Goal: Complete application form

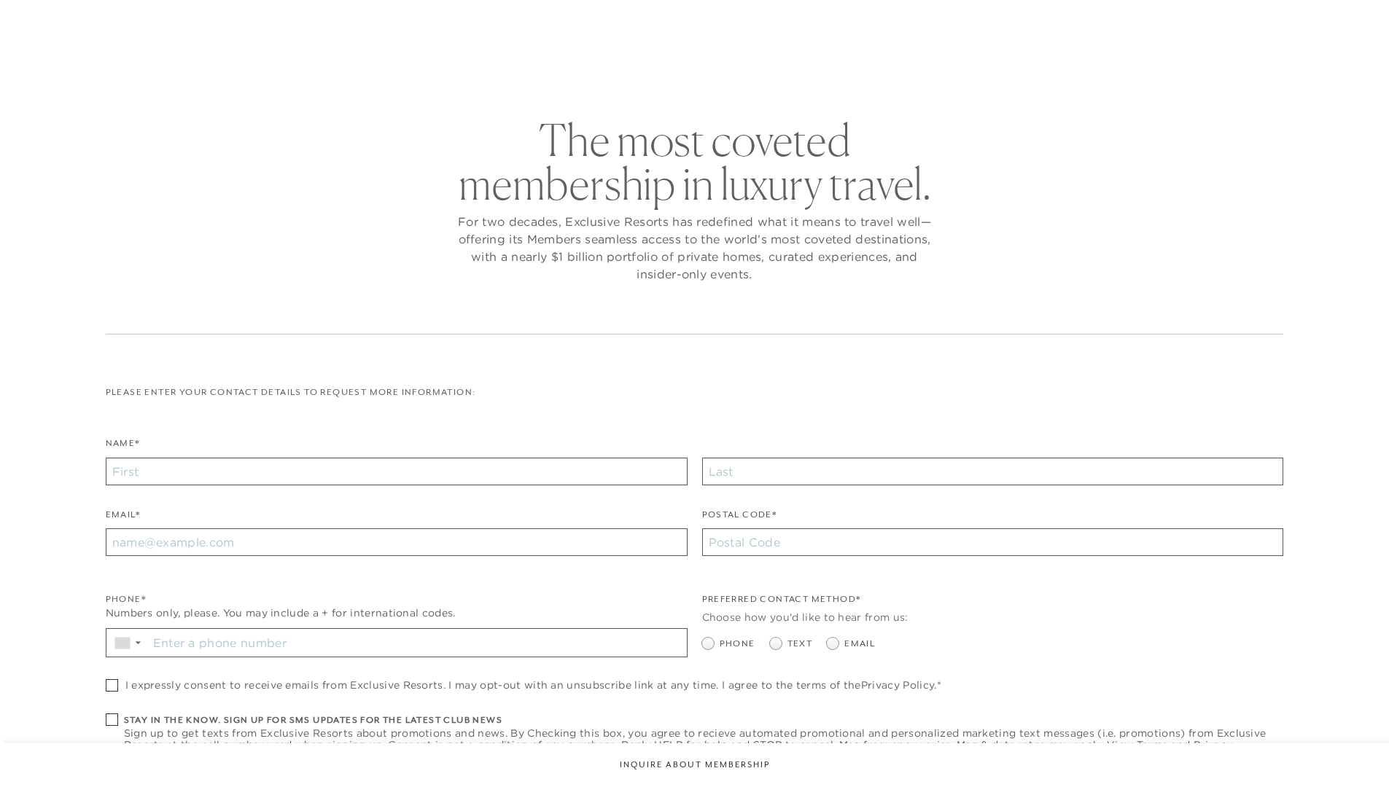
checkbox input "false"
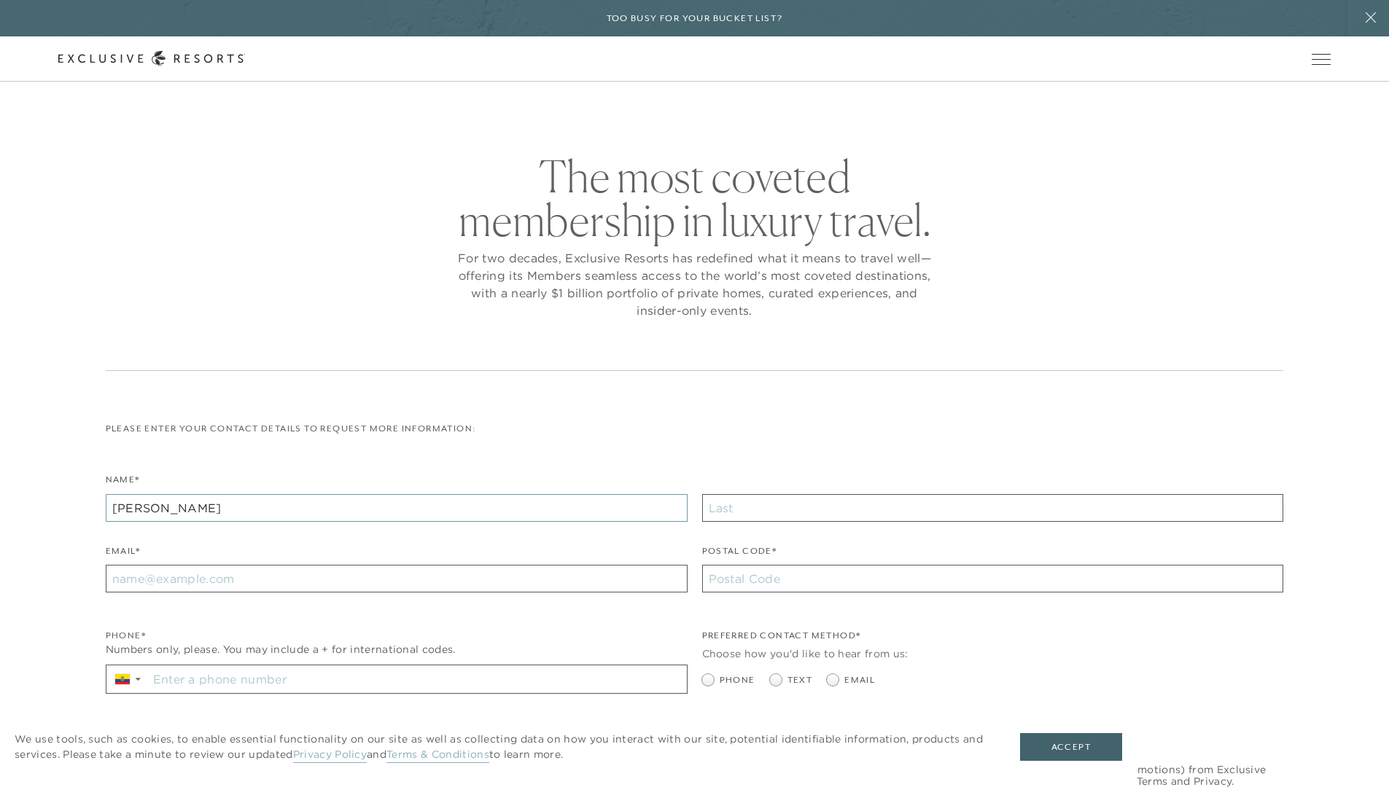
type input "[PERSON_NAME]"
type input "[EMAIL_ADDRESS][DOMAIN_NAME]"
type input "10001"
click at [417, 681] on input "Stay in the know. Sign up for sms updates for the latest club news Sign up to g…" at bounding box center [417, 680] width 539 height 28
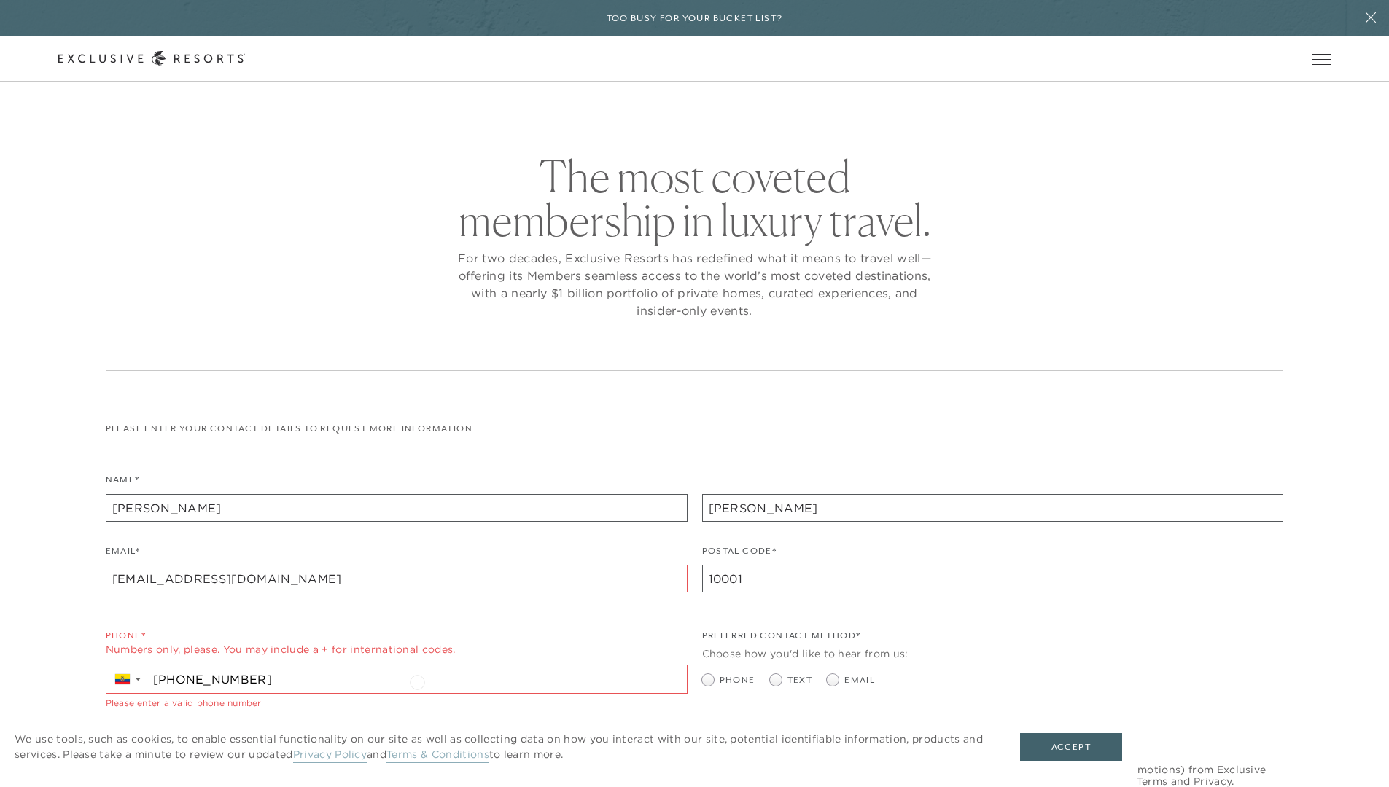
type input "[PHONE_NUMBER]"
radio input "true"
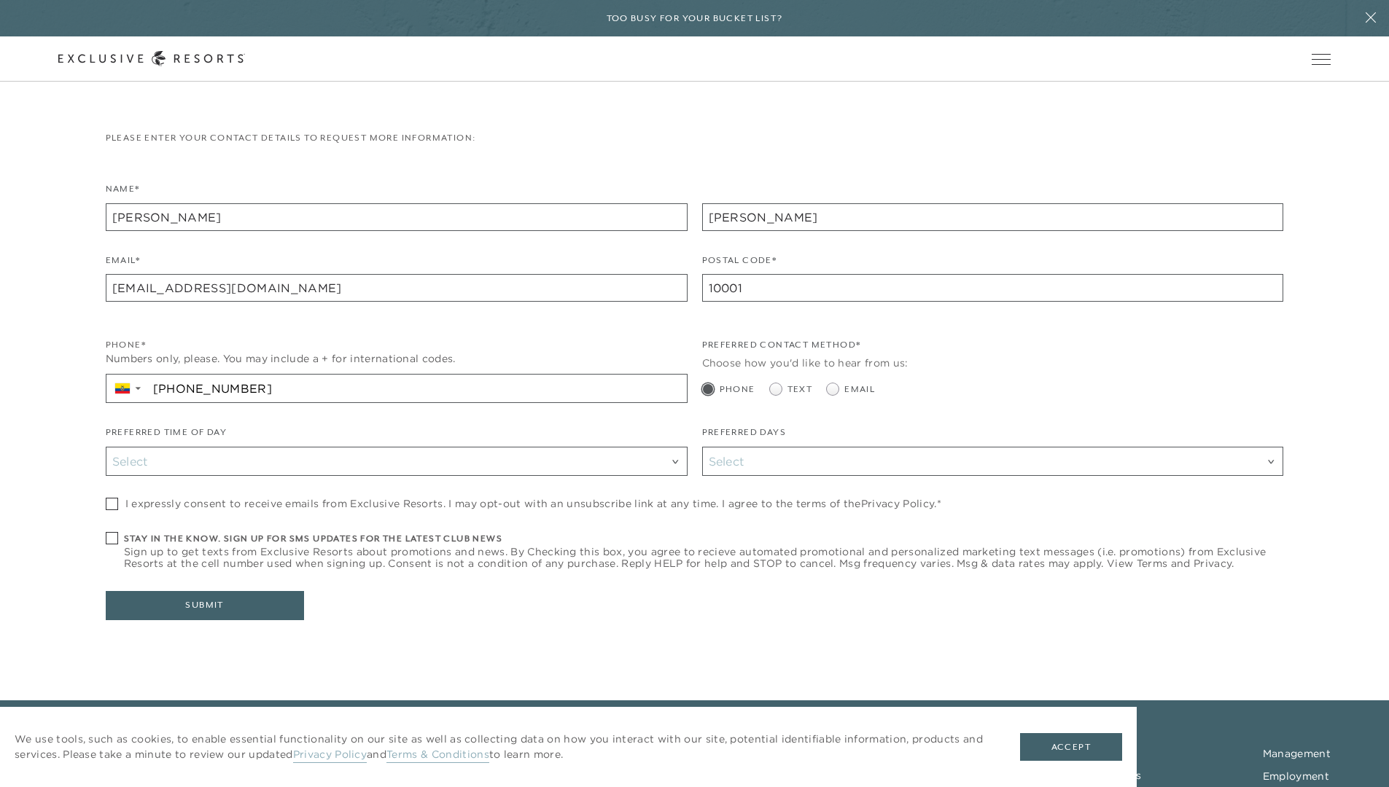
checkbox input "true"
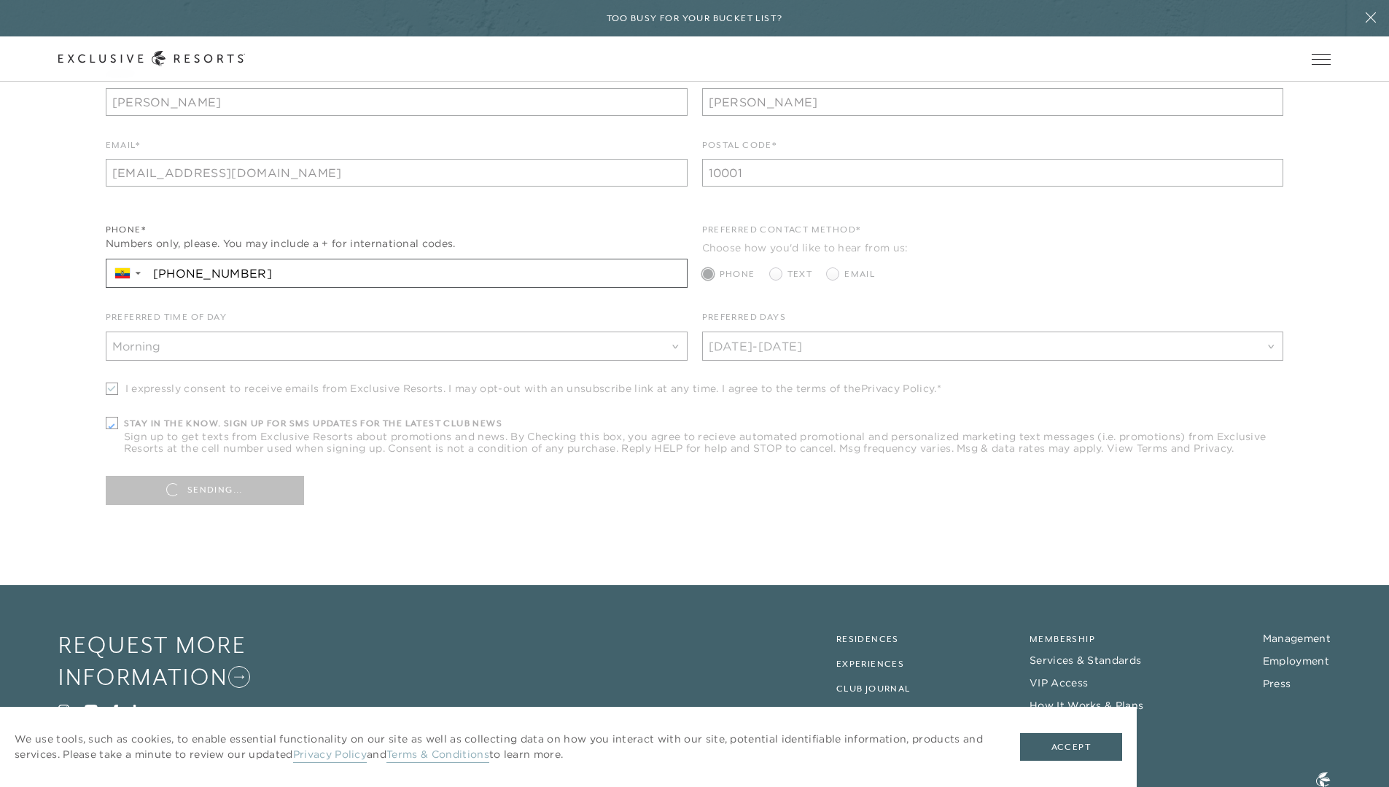
type input "[PHONE_NUMBER]"
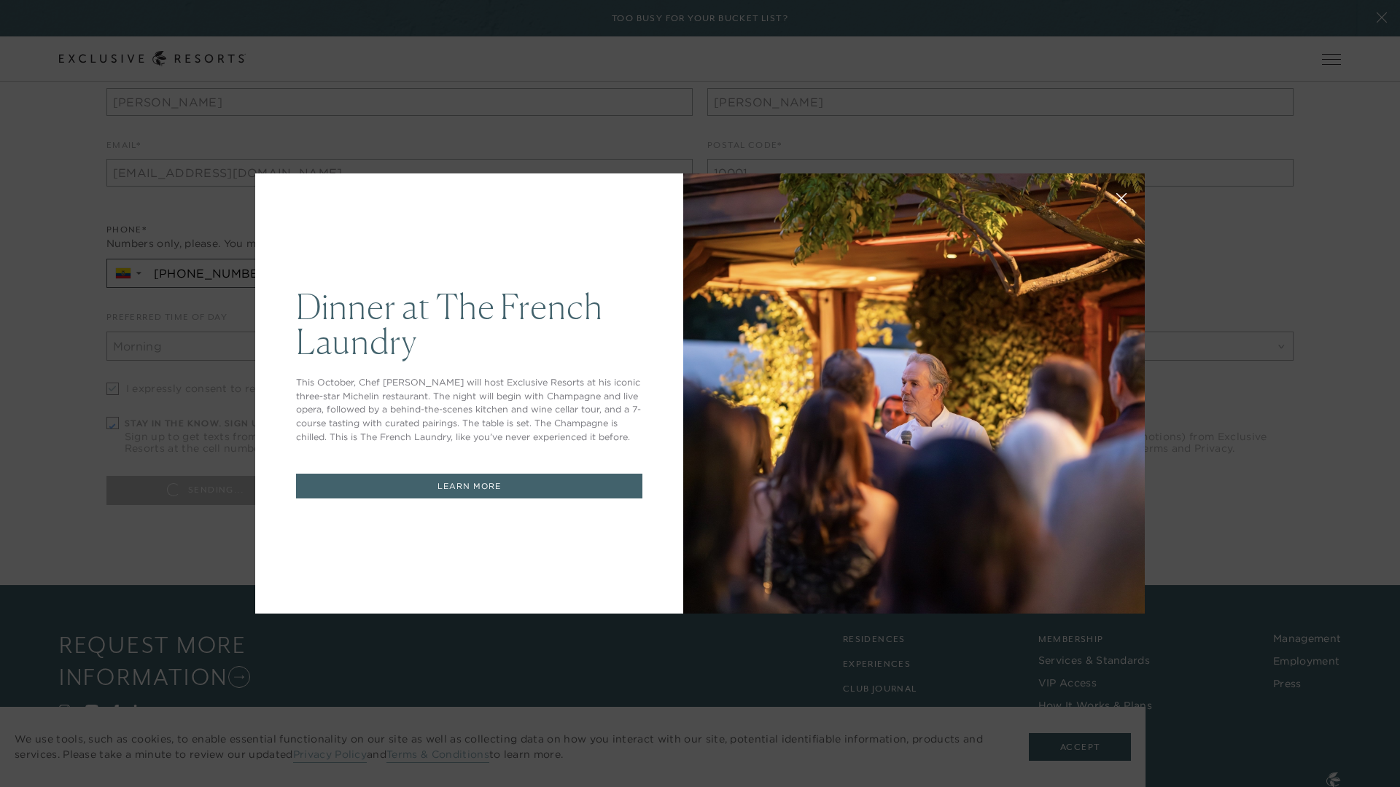
scroll to position [0, 0]
